Goal: Task Accomplishment & Management: Use online tool/utility

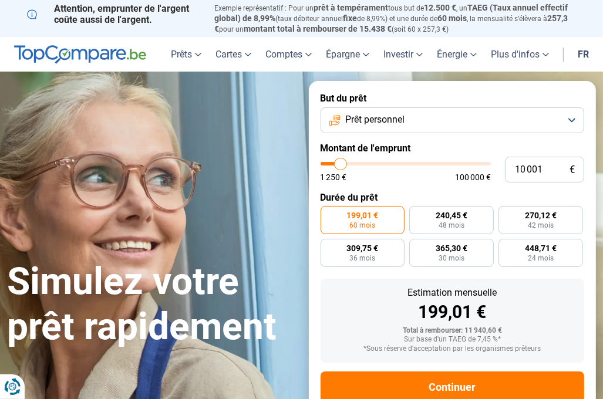
type input "12 500"
type input "12500"
type input "12 750"
type input "12750"
type input "13 000"
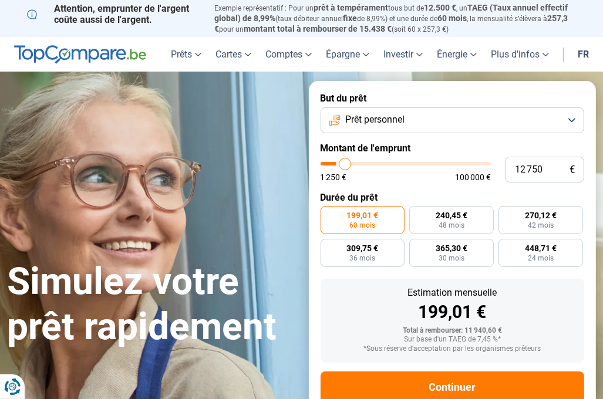
type input "13000"
type input "13 250"
type input "13250"
type input "13 500"
type input "13500"
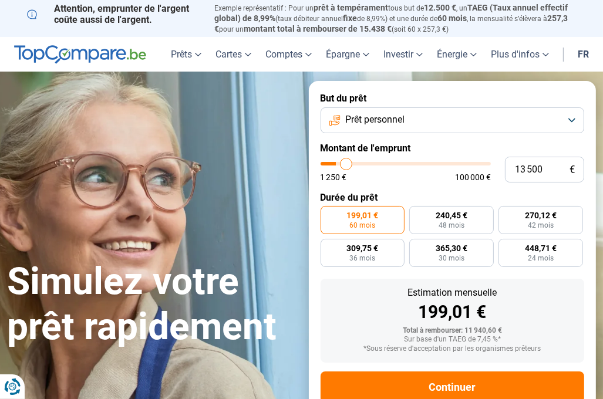
type input "13 750"
type input "13750"
type input "14 250"
type input "14250"
type input "14 750"
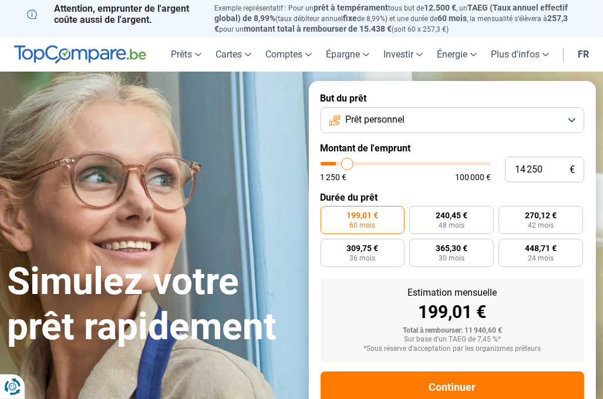
type input "14750"
type input "15 250"
type input "15250"
type input "16 000"
type input "16000"
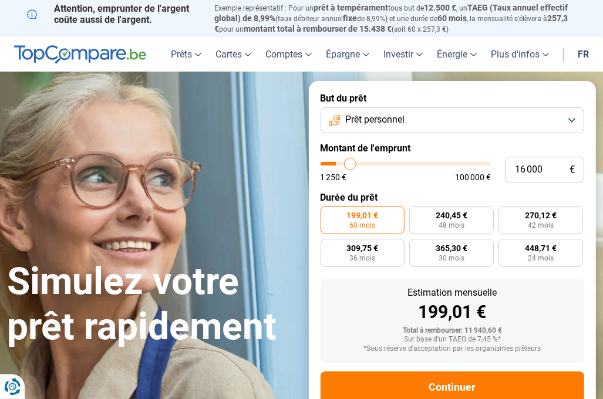
type input "16 250"
type input "16250"
type input "16 750"
type input "16750"
type input "17 500"
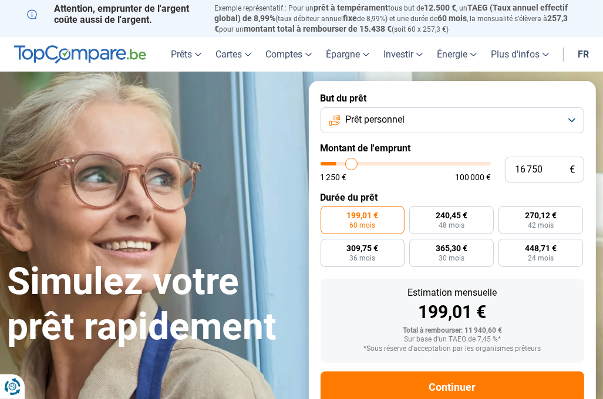
type input "17500"
type input "18 000"
type input "18000"
type input "18 750"
type input "18750"
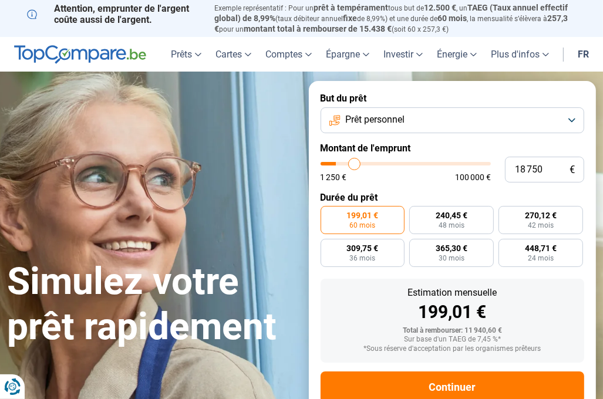
type input "19 750"
type input "19750"
type input "21 000"
type input "21000"
type input "21 250"
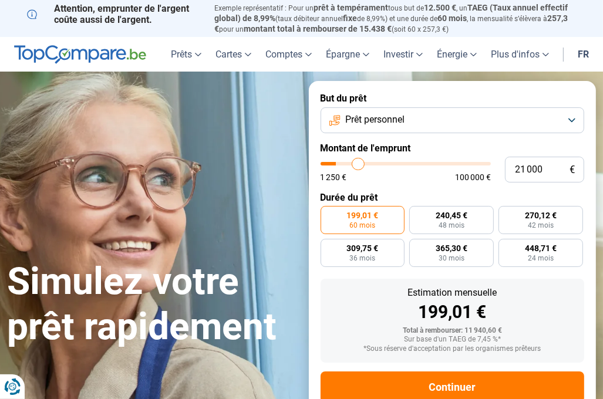
type input "21250"
type input "21 500"
type input "21500"
type input "21 750"
type input "21750"
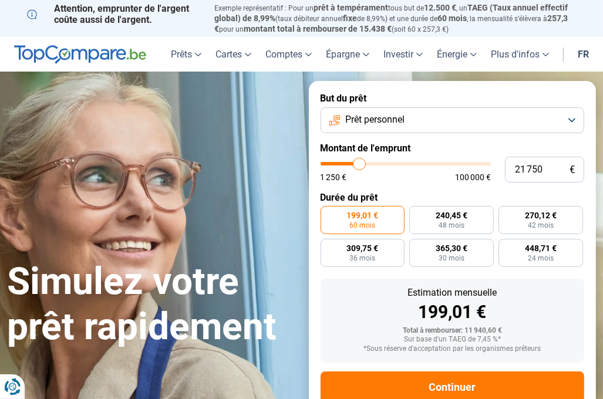
type input "22 000"
type input "22000"
type input "22 500"
type input "22500"
type input "22 750"
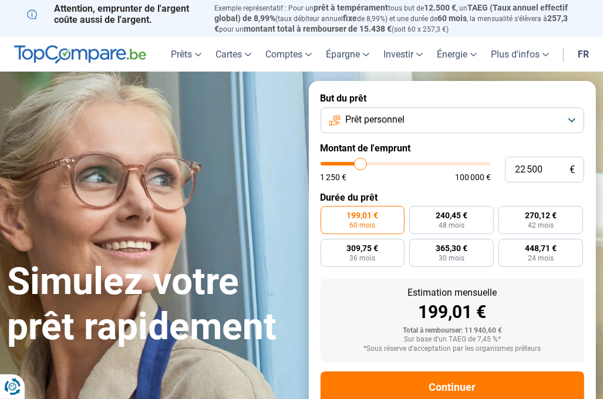
type input "22750"
type input "23 000"
type input "23000"
type input "23 250"
type input "23250"
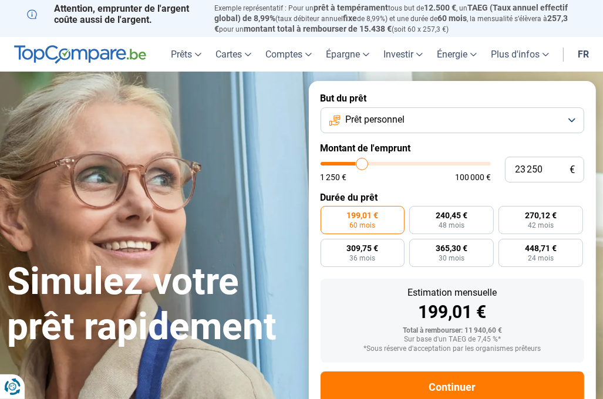
type input "23 500"
type input "23500"
type input "24 000"
type input "24000"
type input "24 250"
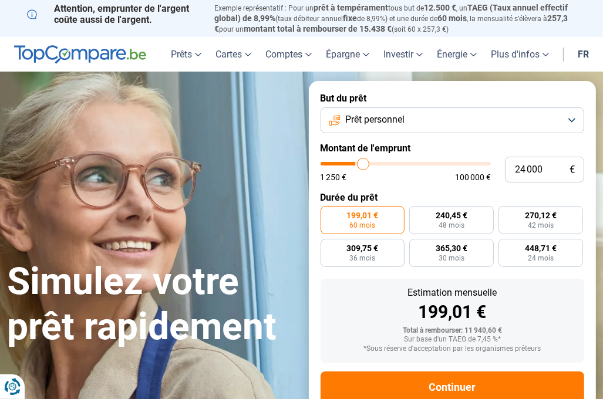
type input "24250"
type input "24 750"
type input "24750"
type input "25 250"
type input "25250"
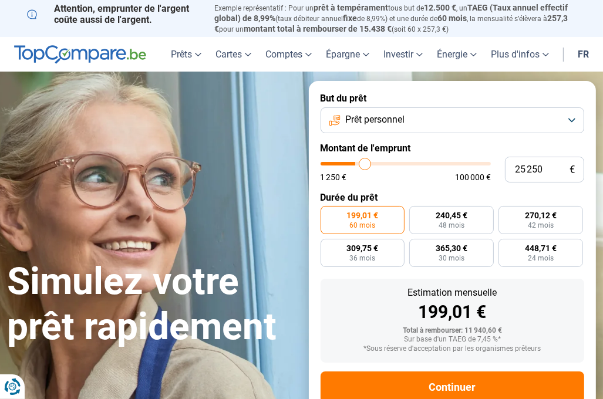
type input "26 000"
type input "26000"
type input "26 750"
type input "26750"
type input "27 000"
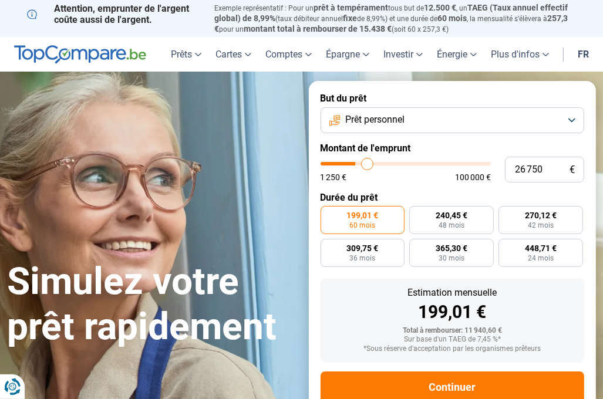
type input "27000"
type input "27 500"
type input "27500"
type input "28 000"
type input "28000"
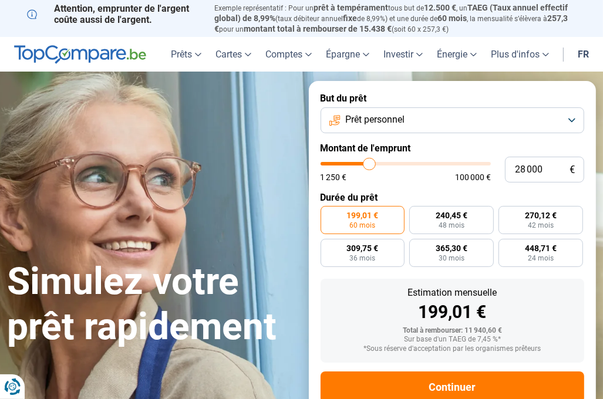
type input "28 250"
type input "28250"
type input "28 500"
type input "28500"
type input "29 000"
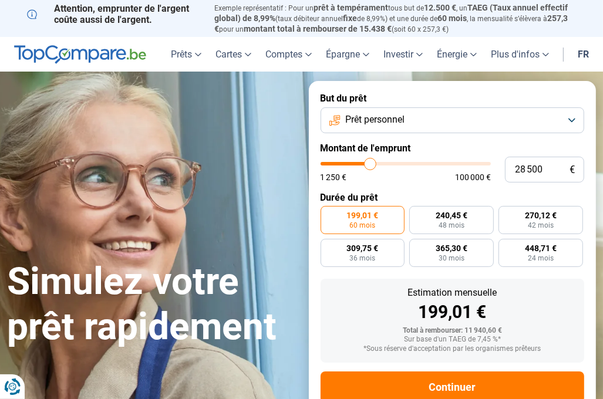
type input "29000"
type input "29 250"
type input "29250"
type input "29 500"
type input "29500"
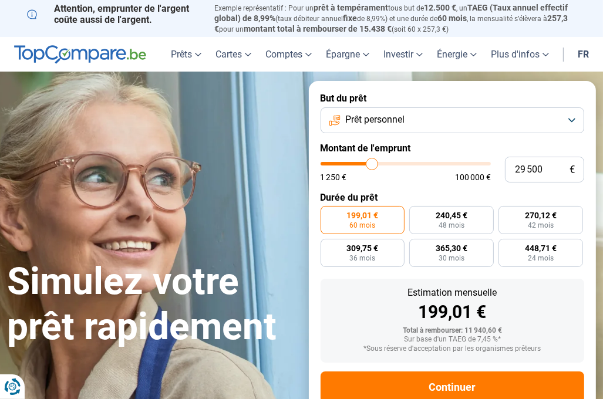
type input "29 750"
type input "29750"
type input "30 000"
type input "30000"
type input "29 750"
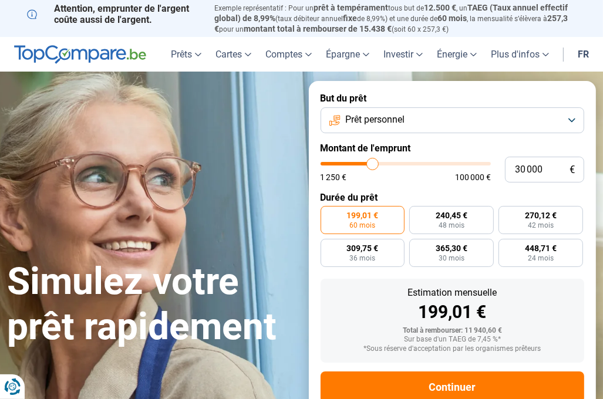
type input "29750"
type input "29 500"
type input "29500"
type input "29 000"
type input "29000"
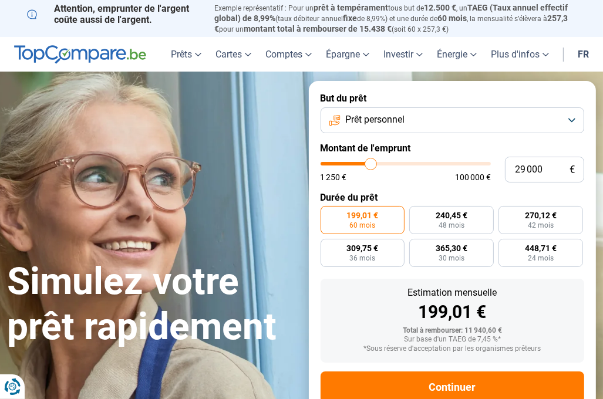
type input "28 000"
type input "28000"
type input "27 750"
type input "27750"
type input "27 000"
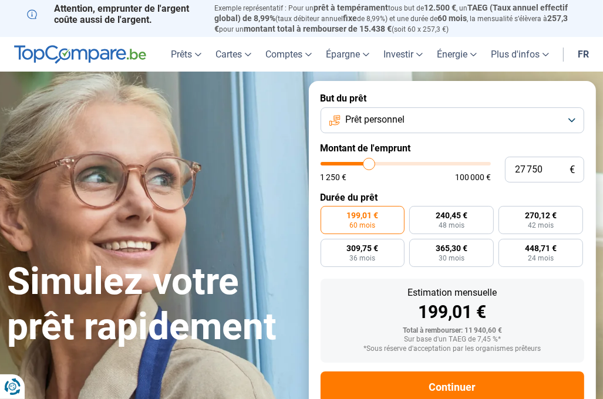
type input "27000"
type input "26 500"
type input "26500"
type input "26 000"
type input "26000"
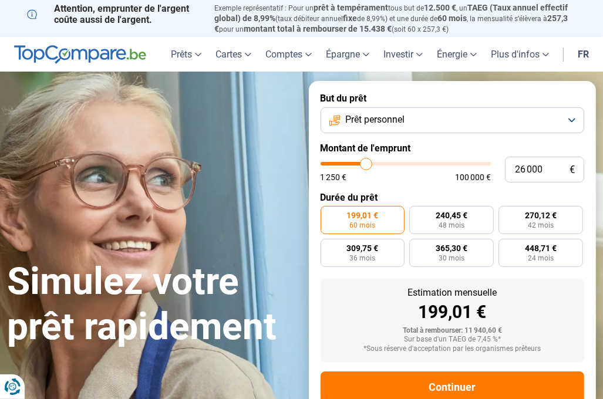
type input "25 750"
type input "25750"
type input "25 250"
type input "25250"
type input "25 000"
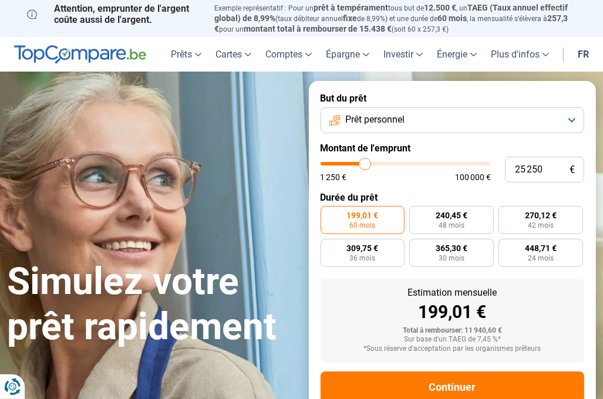
type input "25000"
type input "24 750"
type input "24750"
type input "24 500"
type input "24500"
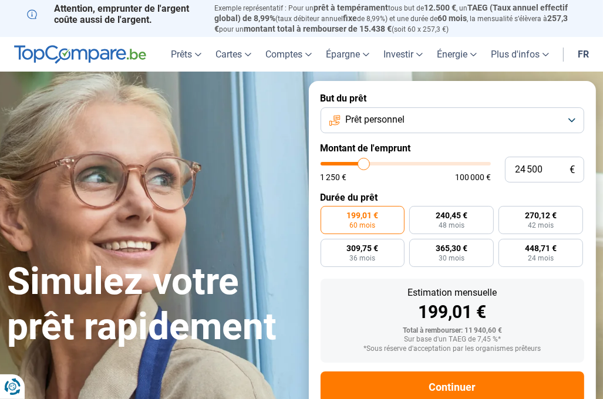
type input "24 250"
type input "24250"
type input "23 500"
type input "23500"
type input "23 250"
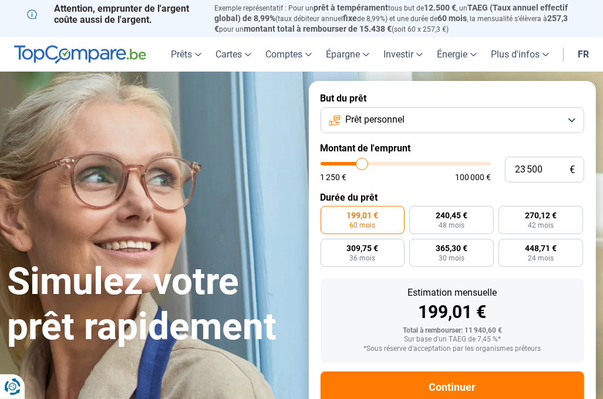
type input "23250"
type input "23 000"
type input "23000"
type input "22 750"
type input "22750"
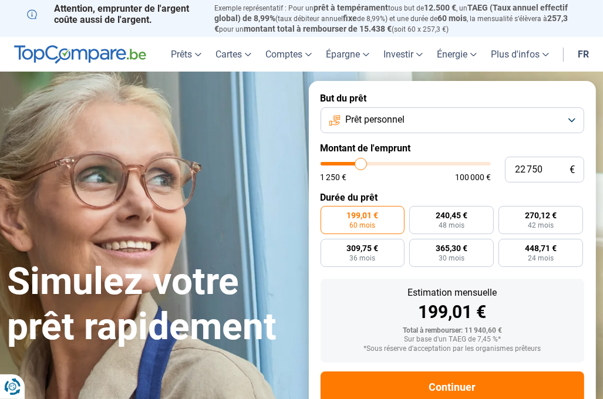
type input "22 000"
type input "22000"
type input "21 750"
type input "21750"
type input "21 500"
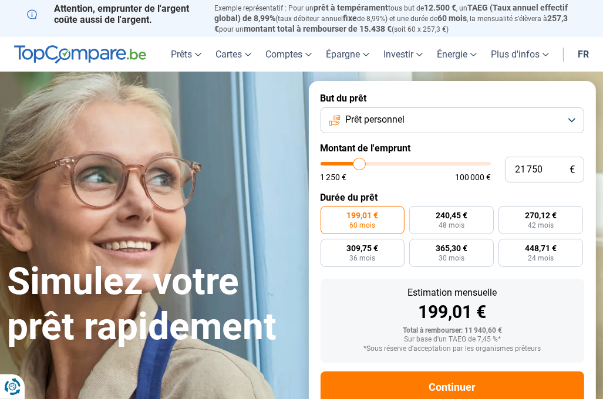
type input "21500"
type input "21 250"
type input "21250"
type input "21 000"
type input "21000"
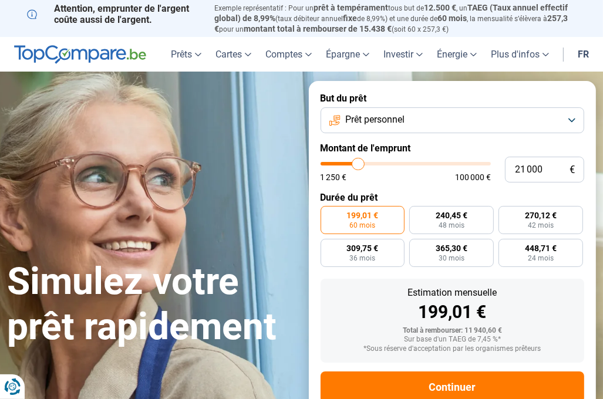
type input "20 750"
type input "20750"
type input "20 250"
type input "20250"
type input "20 000"
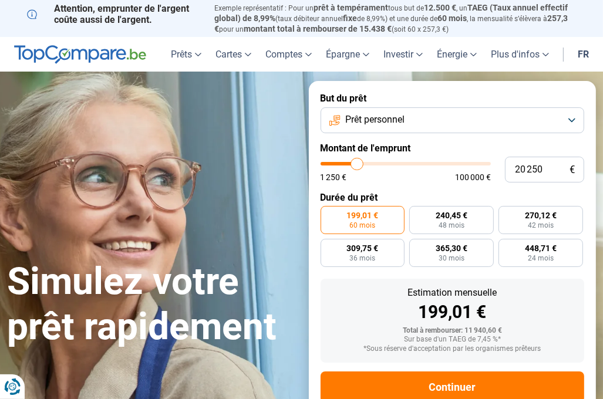
type input "20000"
type input "19 750"
type input "19750"
type input "19 500"
type input "19500"
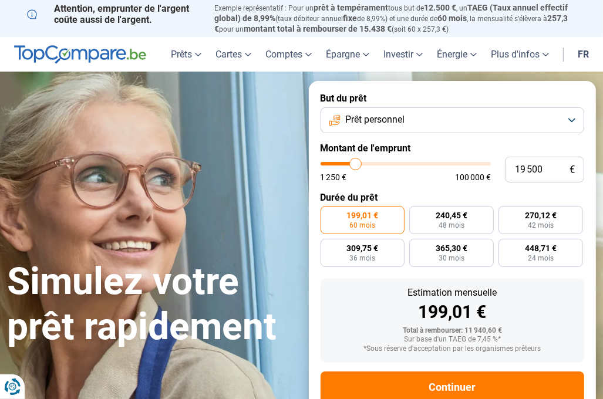
type input "19 250"
type input "19250"
type input "18 750"
type input "18750"
type input "18 500"
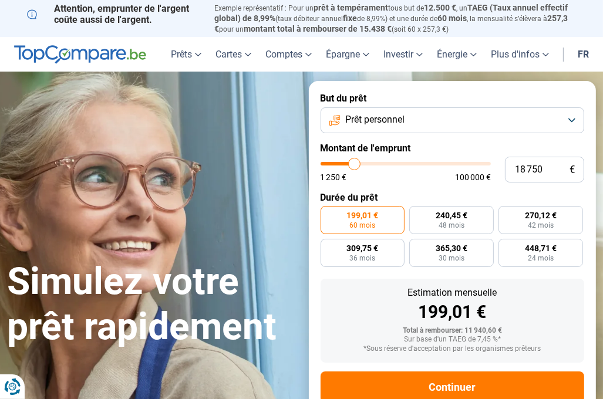
type input "18500"
type input "18 250"
type input "18250"
type input "18 000"
type input "18000"
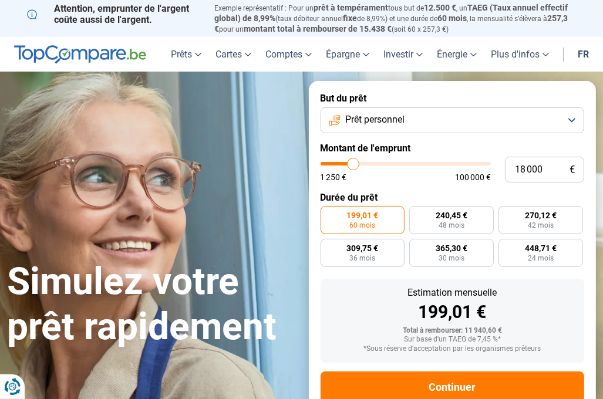
type input "17 750"
type input "17750"
type input "17 500"
type input "17500"
type input "17 000"
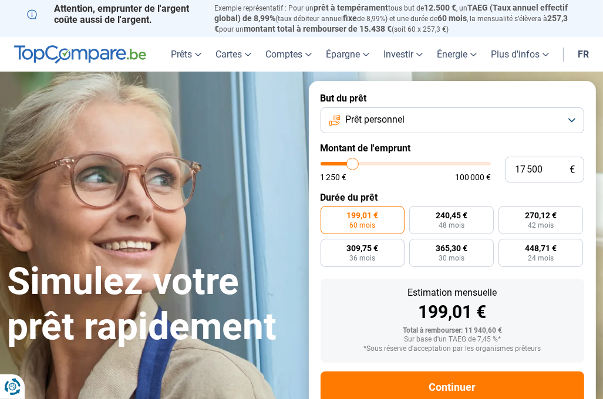
type input "17000"
type input "16 750"
type input "16750"
type input "16 500"
type input "16500"
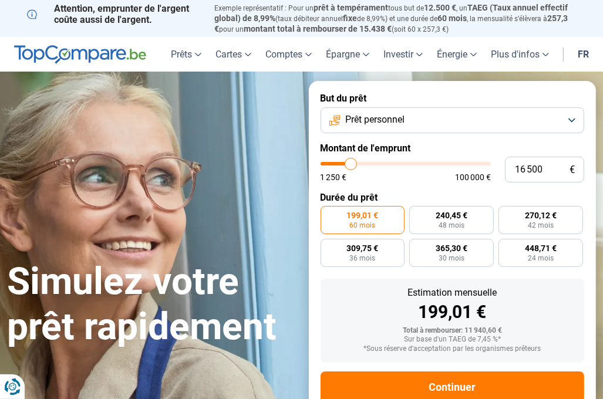
type input "16 250"
type input "16250"
type input "16 000"
type input "16000"
type input "15 500"
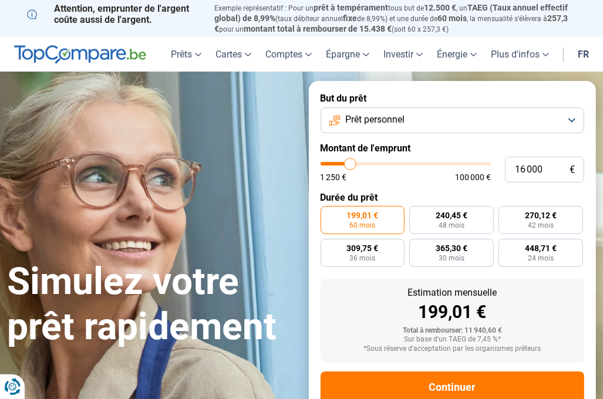
type input "15500"
type input "15 250"
type input "15250"
type input "15 000"
type input "15000"
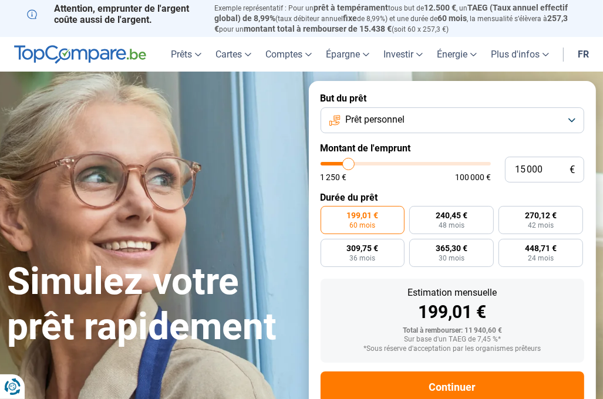
type input "14 750"
type input "14750"
type input "14 500"
type input "14500"
type input "14 250"
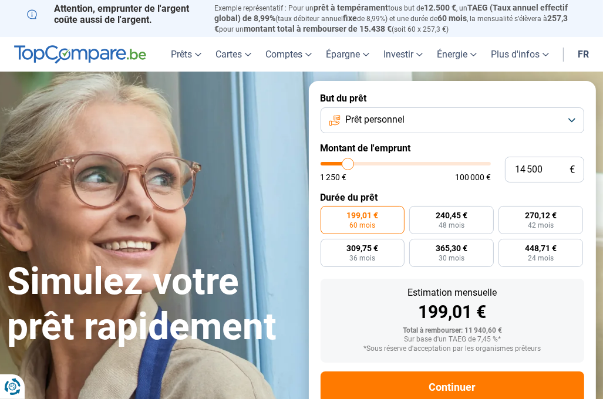
type input "14250"
type input "13 500"
type input "13500"
type input "13 250"
type input "13250"
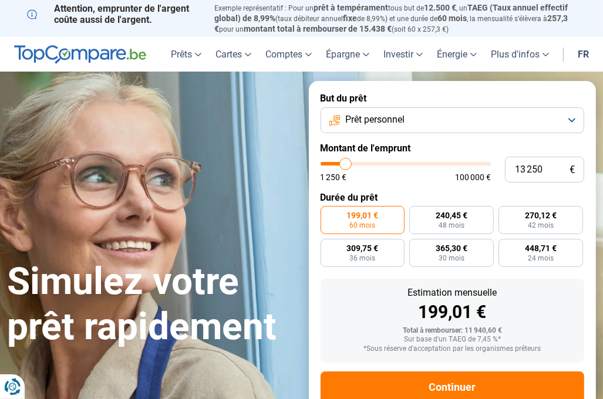
type input "13 000"
type input "13000"
type input "12 750"
type input "12750"
type input "12 500"
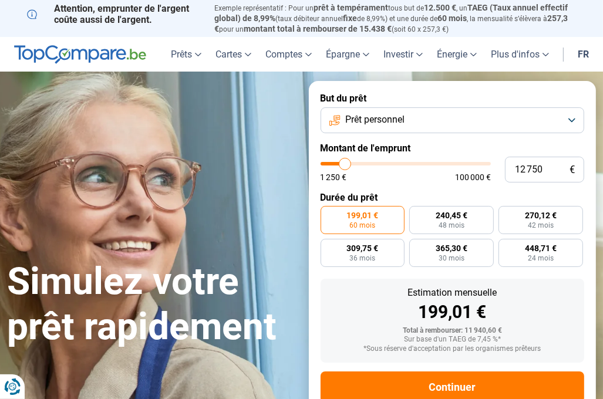
type input "12500"
type input "12 000"
type input "12000"
type input "11 750"
type input "11750"
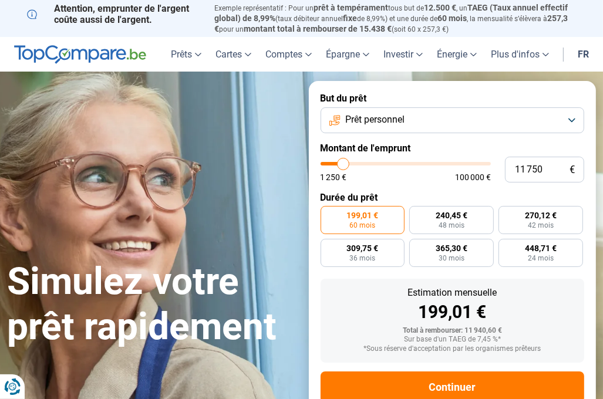
type input "11 500"
type input "11500"
type input "11 250"
type input "11250"
type input "11 000"
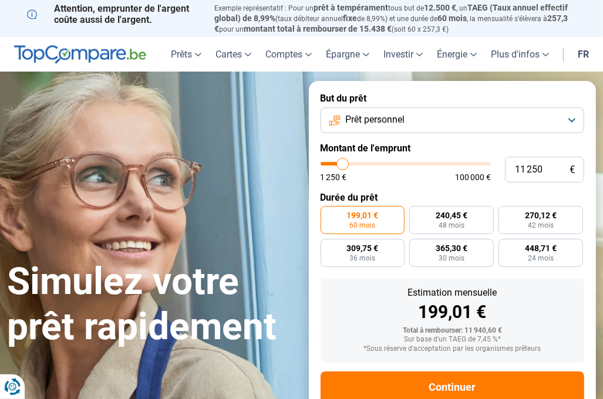
type input "11000"
type input "10 500"
type input "10500"
type input "10 250"
type input "10250"
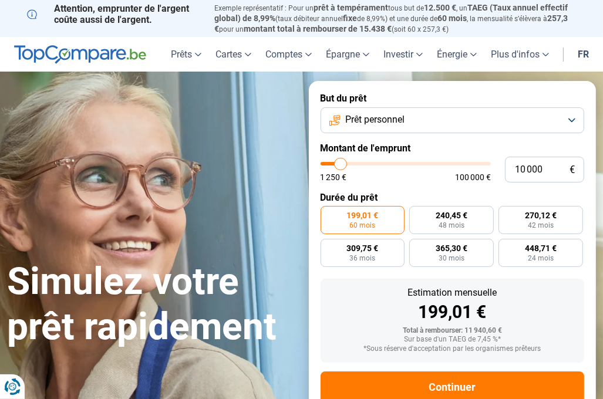
click at [341, 166] on input "range" at bounding box center [406, 164] width 171 height 4
